Goal: Communication & Community: Share content

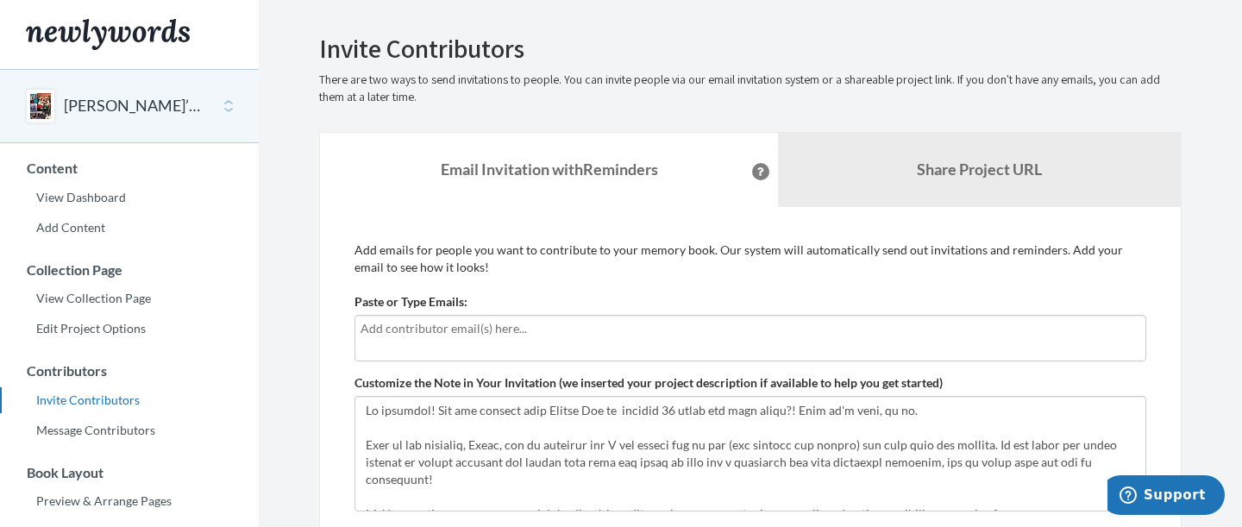
click at [485, 328] on input "text" at bounding box center [749, 328] width 779 height 19
type input "[EMAIL_ADDRESS][DOMAIN_NAME]"
click at [510, 340] on div "[EMAIL_ADDRESS][DOMAIN_NAME]" at bounding box center [750, 338] width 792 height 47
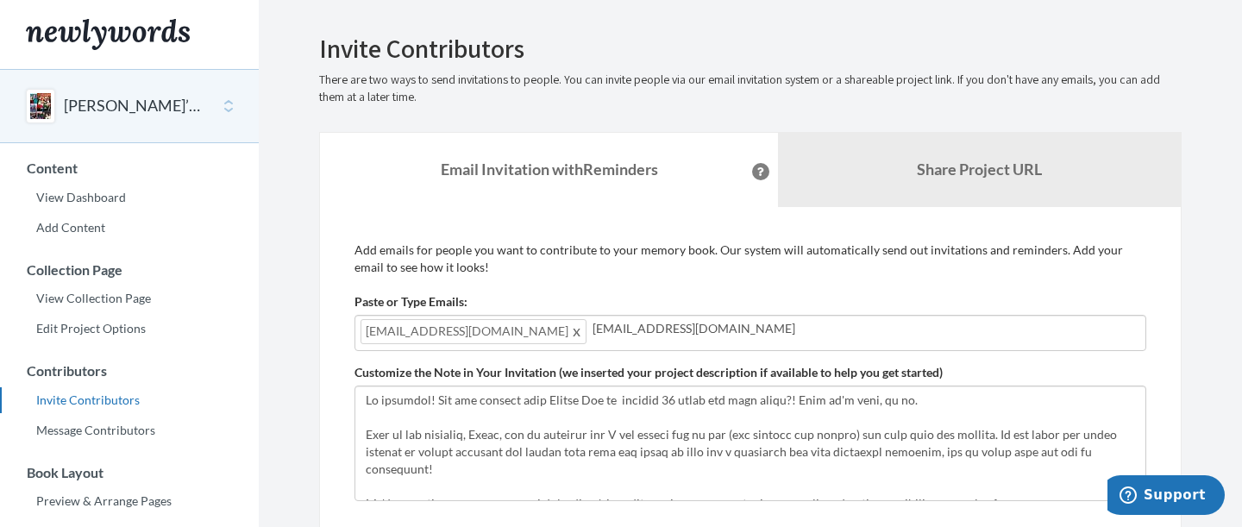
type input "[EMAIL_ADDRESS][DOMAIN_NAME]"
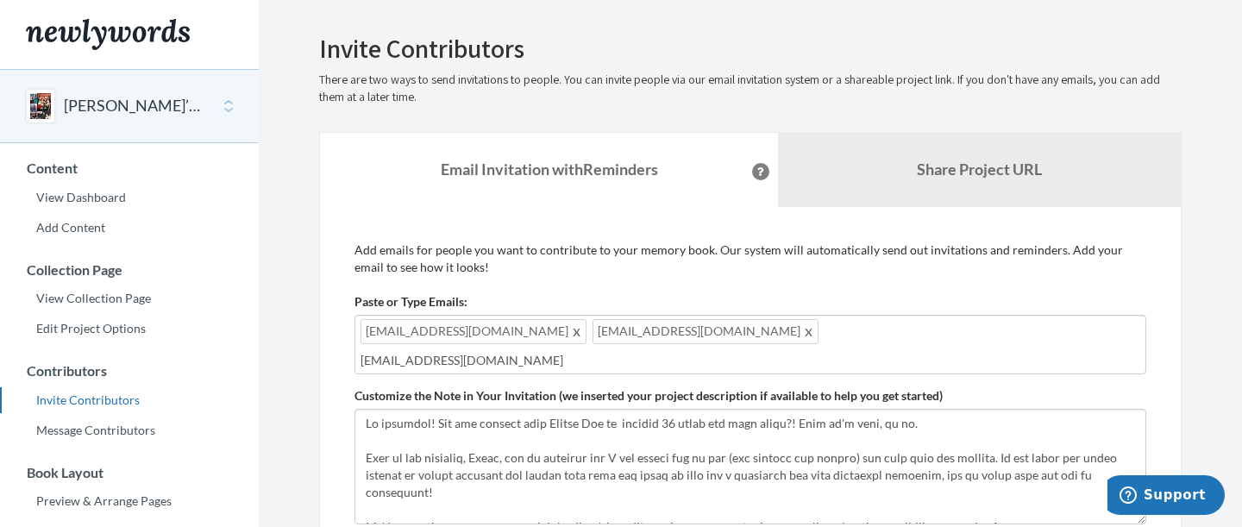
type input "[EMAIL_ADDRESS][DOMAIN_NAME]"
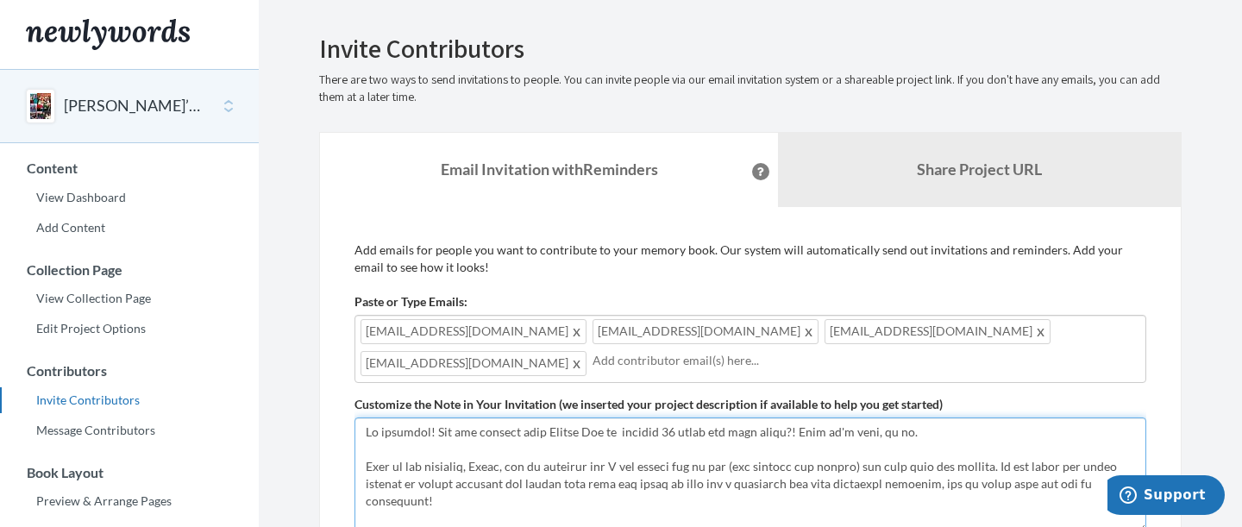
click at [664, 425] on textarea "Customize the Note in Your Invitation (we inserted your project description if …" at bounding box center [750, 475] width 792 height 116
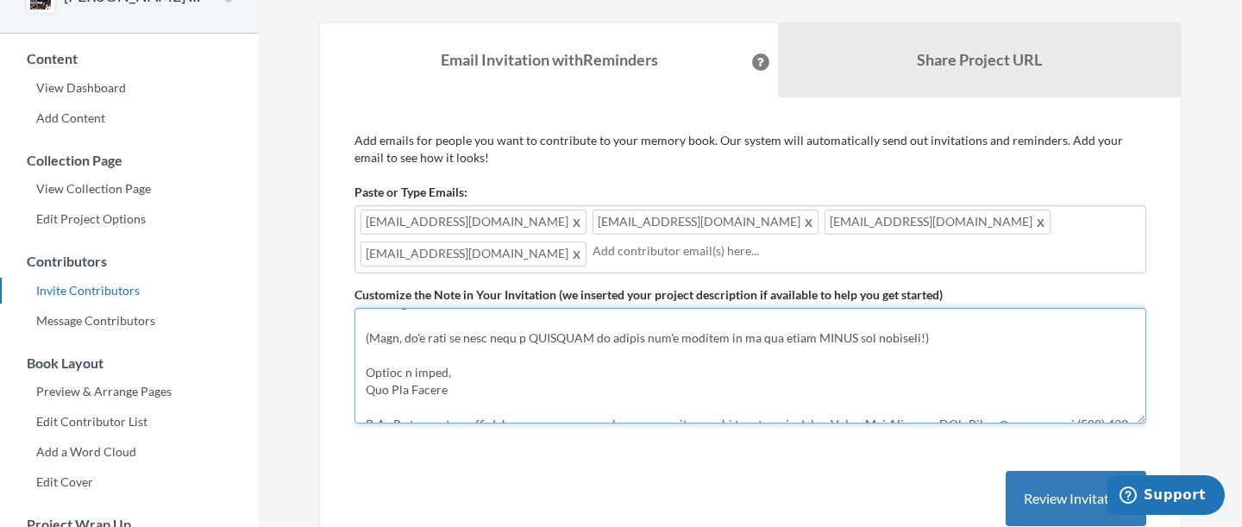
scroll to position [276, 0]
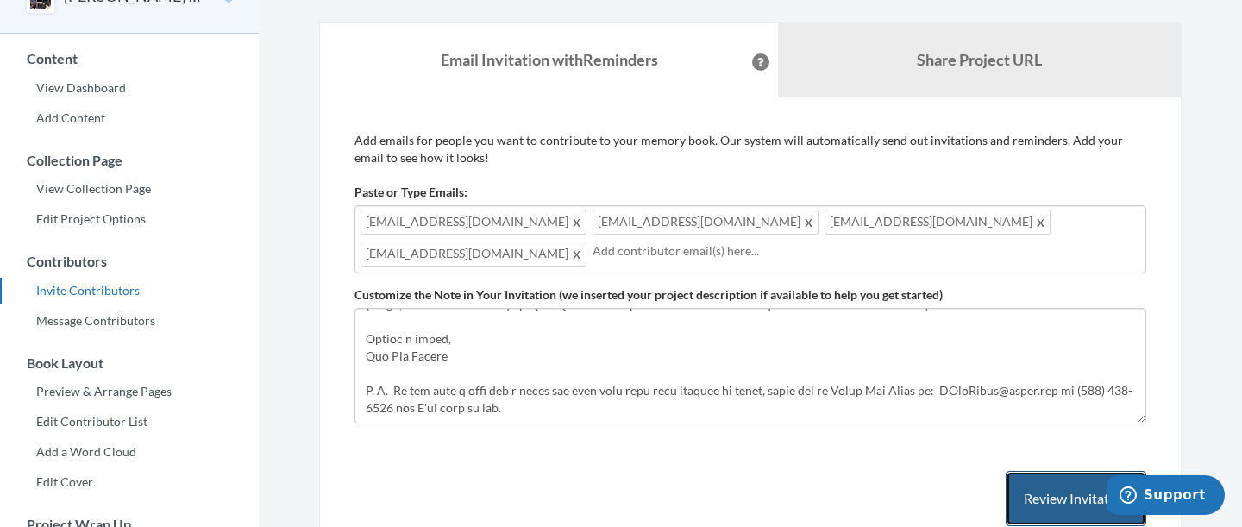
click at [1026, 486] on button "Review Invitation" at bounding box center [1075, 499] width 141 height 56
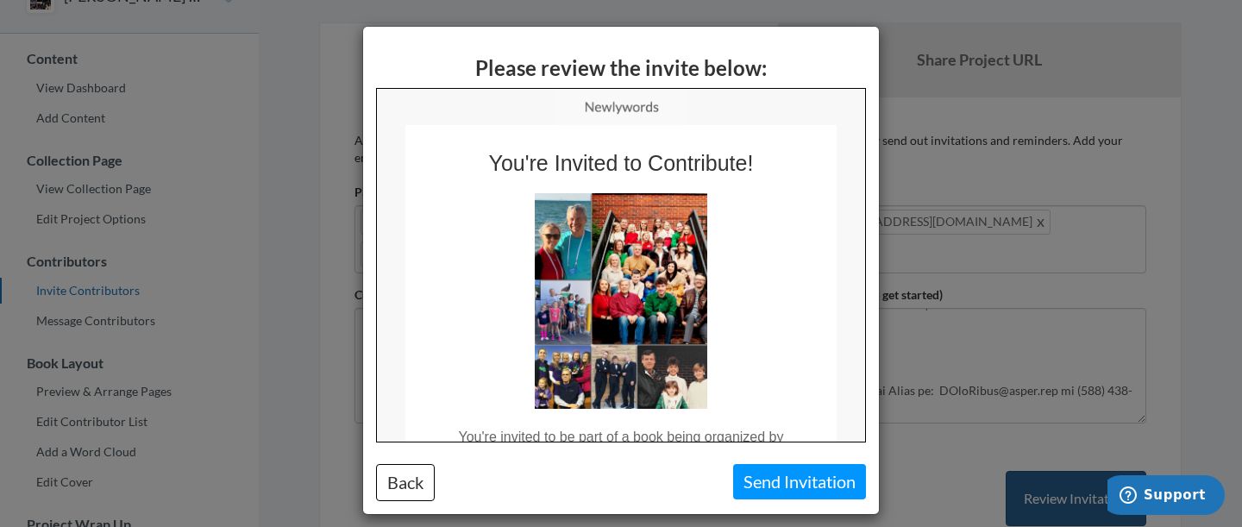
scroll to position [0, 0]
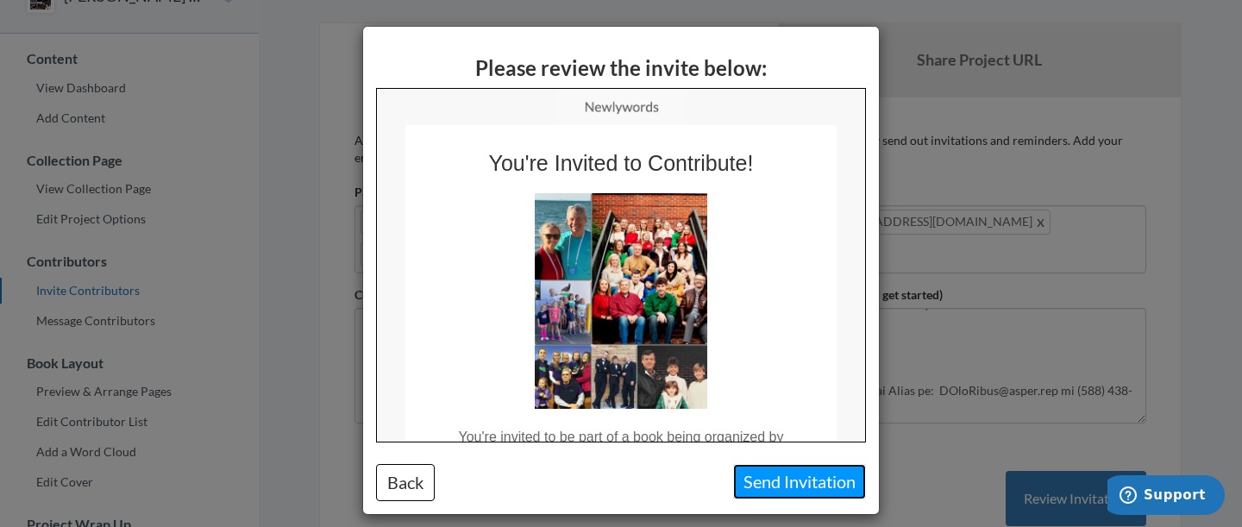
click at [784, 491] on button "Send Invitation" at bounding box center [799, 481] width 133 height 35
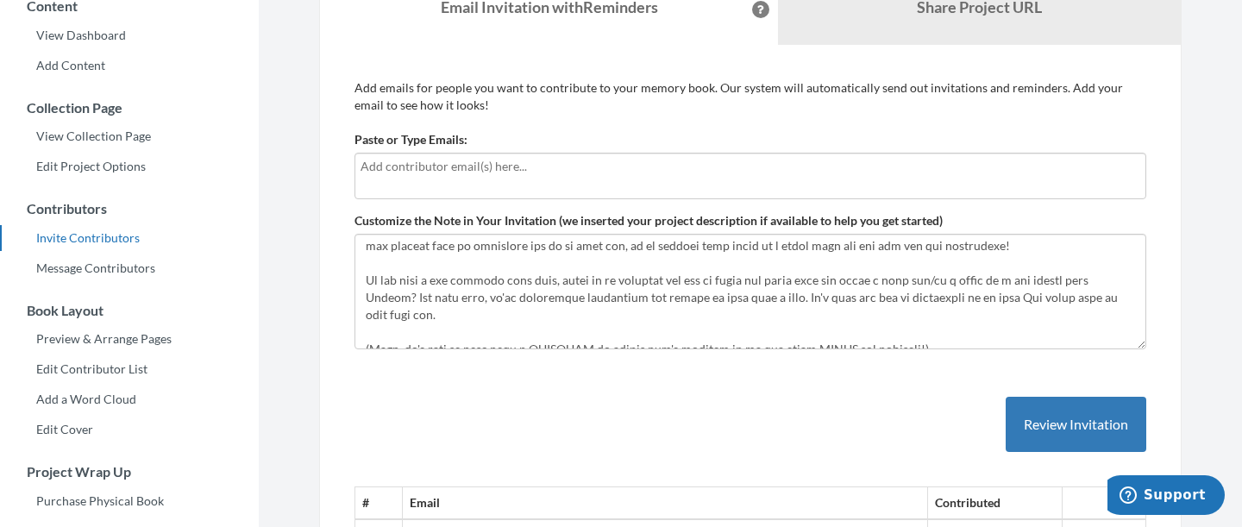
scroll to position [153, 0]
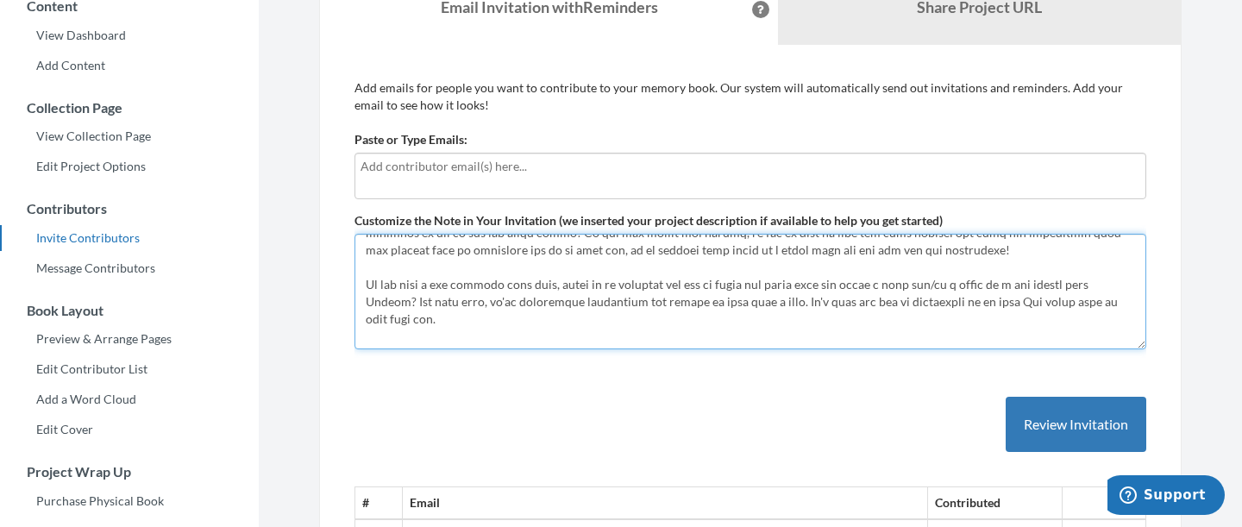
drag, startPoint x: 491, startPoint y: 305, endPoint x: 412, endPoint y: 298, distance: 78.8
click at [412, 298] on textarea "Customize the Note in Your Invitation (we inserted your project description if …" at bounding box center [750, 292] width 792 height 116
click at [470, 321] on textarea "Customize the Note in Your Invitation (we inserted your project description if …" at bounding box center [750, 292] width 792 height 116
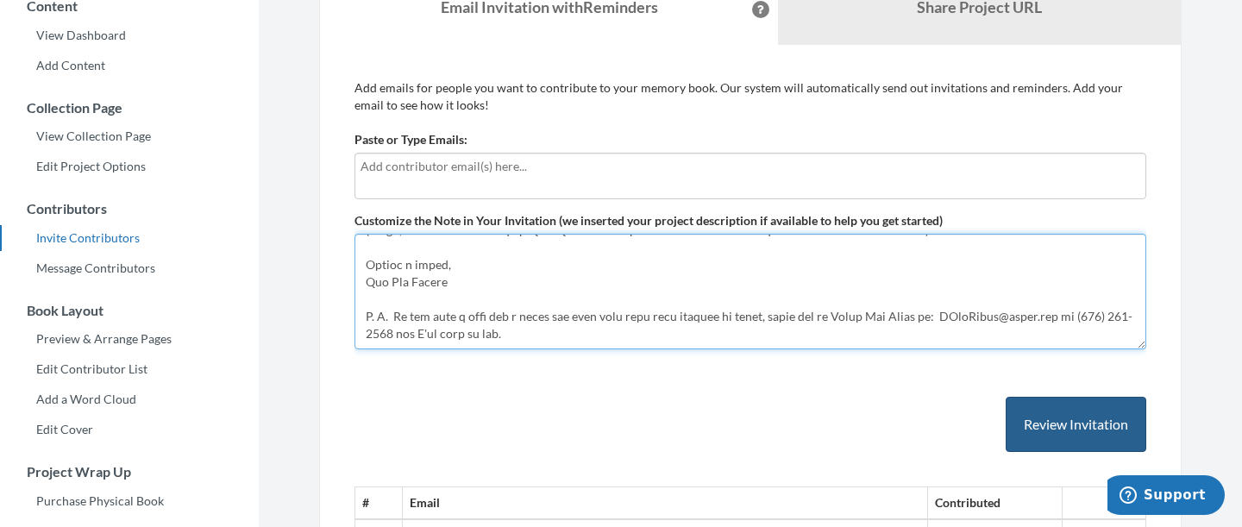
type textarea "Hi everyone! Can you believe that [PERSON_NAME] is turning [DEMOGRAPHIC_DATA] t…"
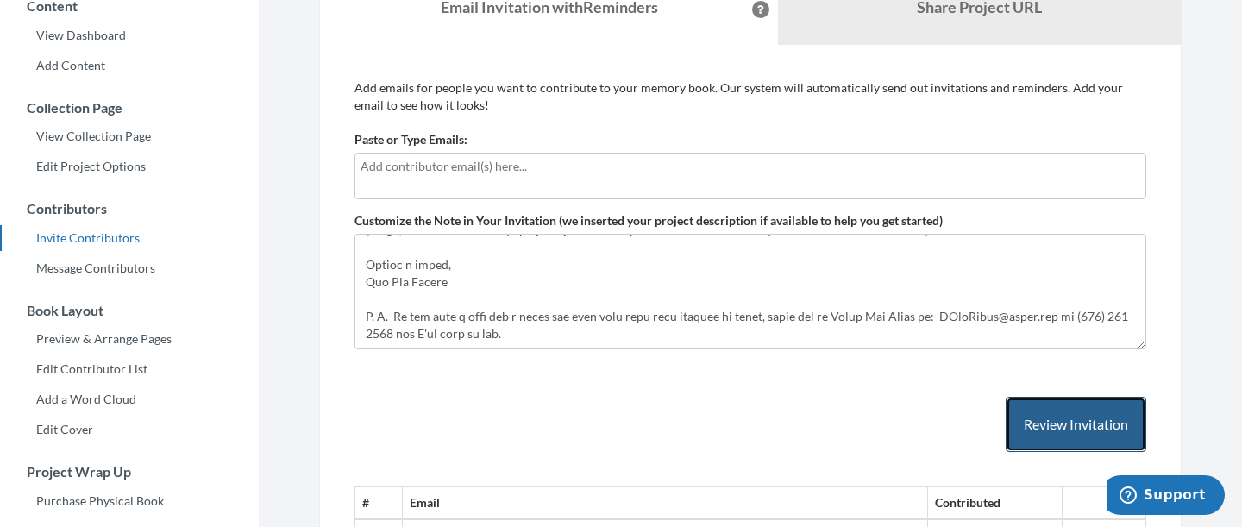
click at [1094, 435] on button "Review Invitation" at bounding box center [1075, 425] width 141 height 56
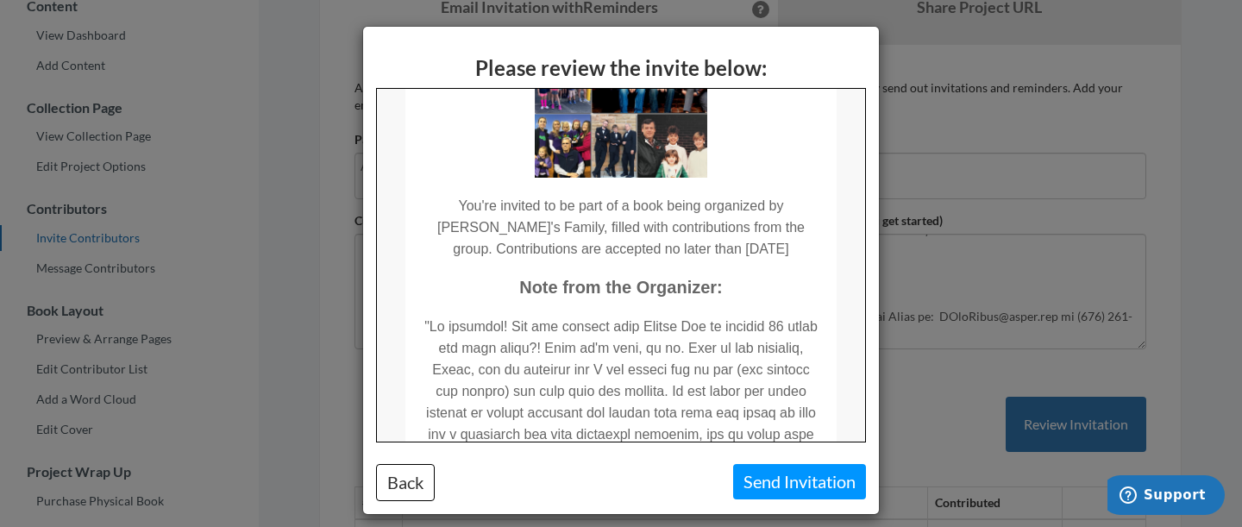
scroll to position [229, 0]
click at [410, 479] on button "Back" at bounding box center [405, 482] width 59 height 37
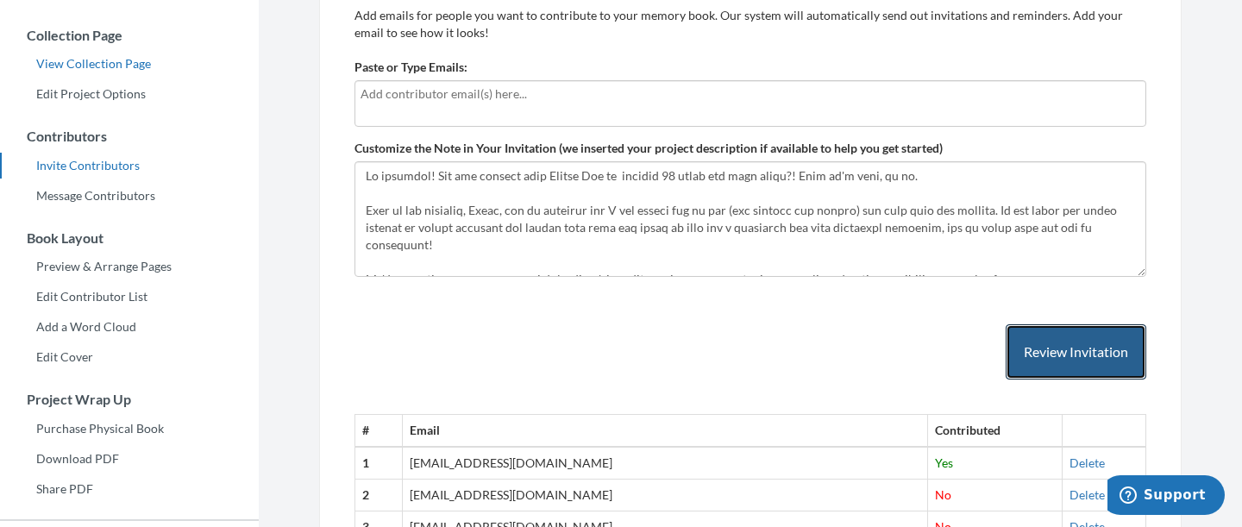
scroll to position [240, 0]
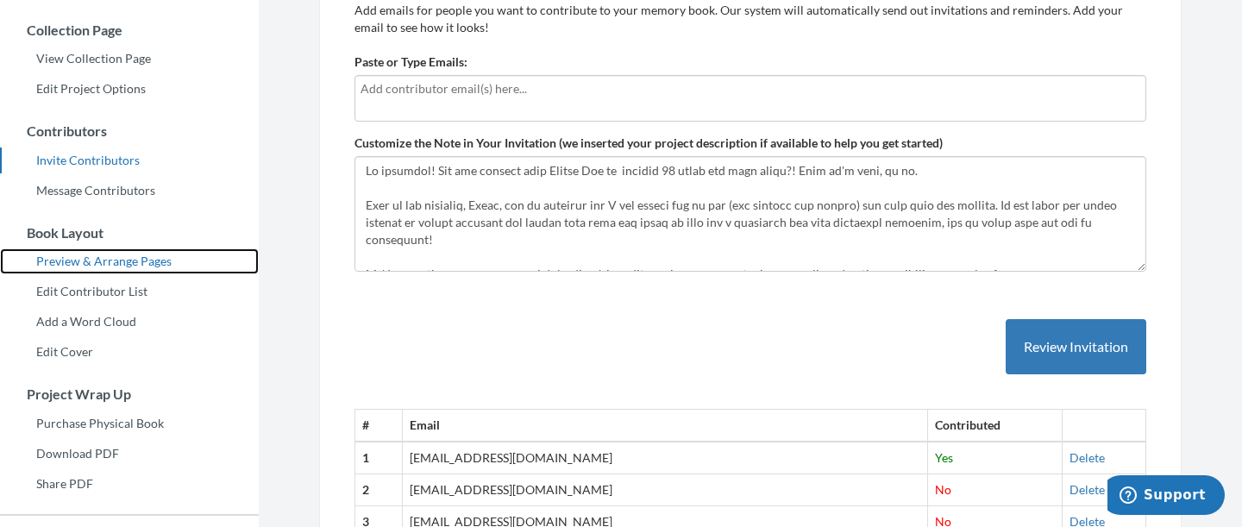
click at [84, 261] on link "Preview & Arrange Pages" at bounding box center [129, 261] width 259 height 26
